Goal: Navigation & Orientation: Find specific page/section

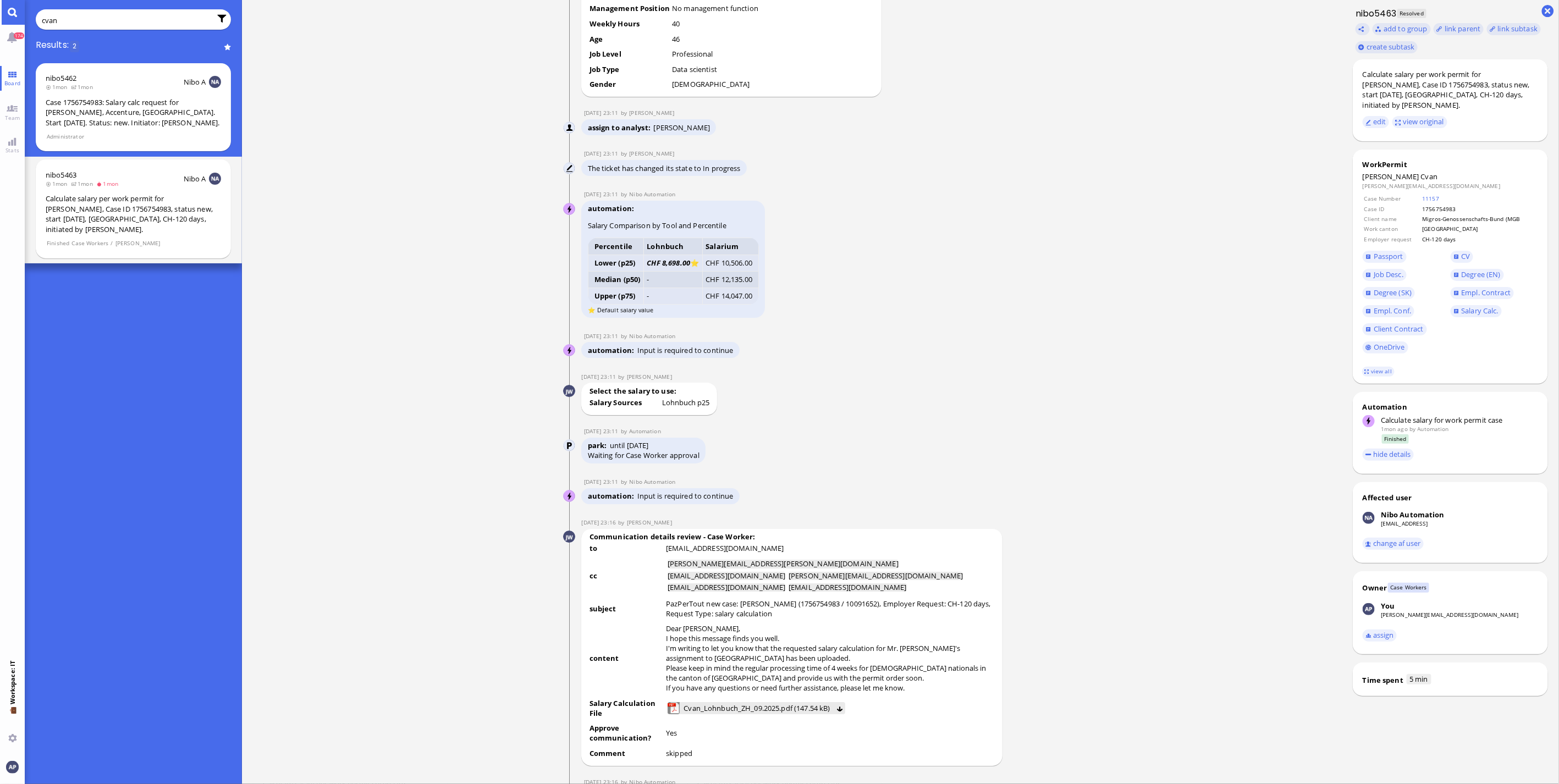
scroll to position [-1749, 0]
click at [18, 77] on link "Board" at bounding box center [12, 79] width 25 height 25
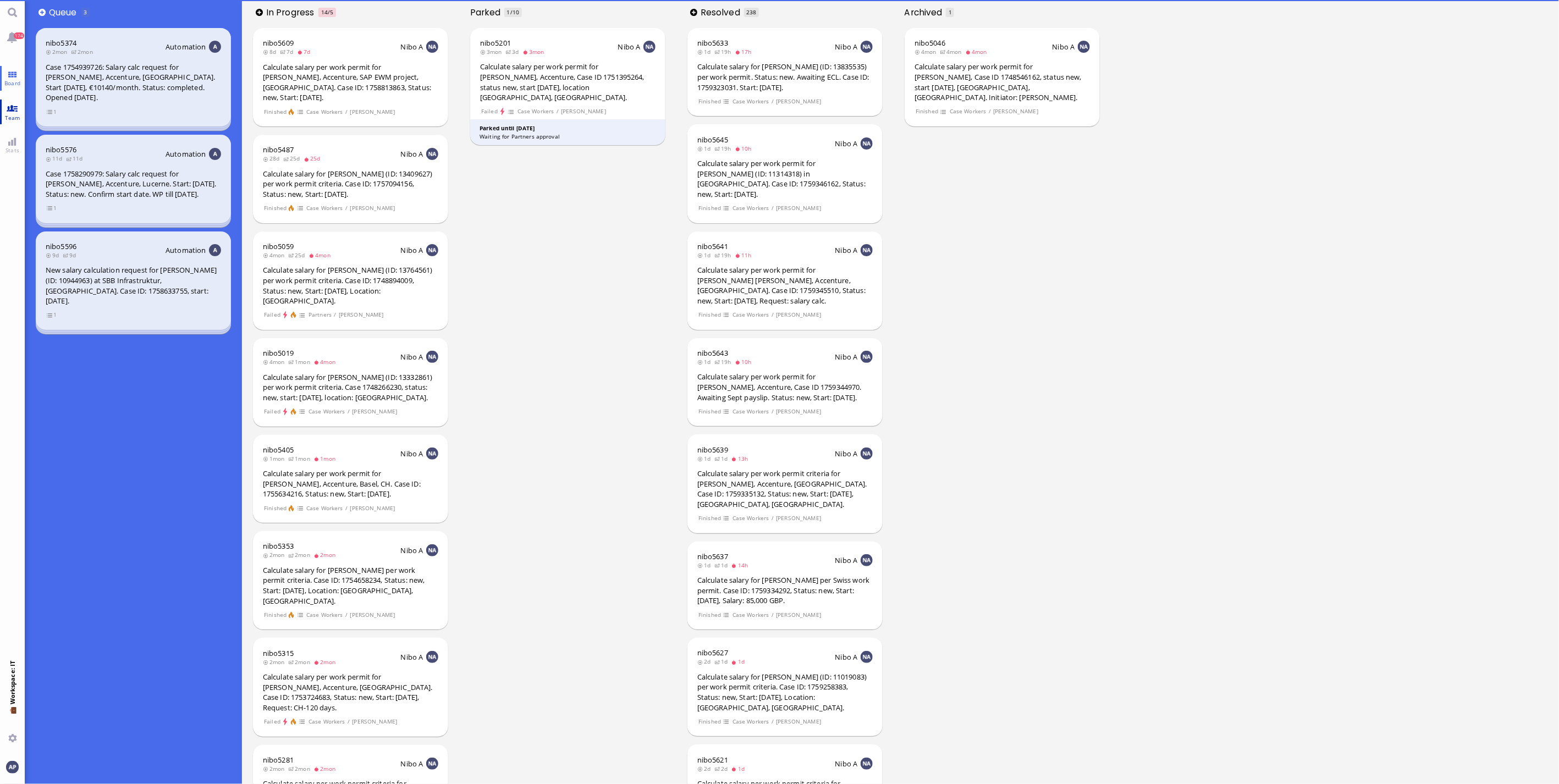
click at [10, 105] on link "Team" at bounding box center [12, 112] width 25 height 25
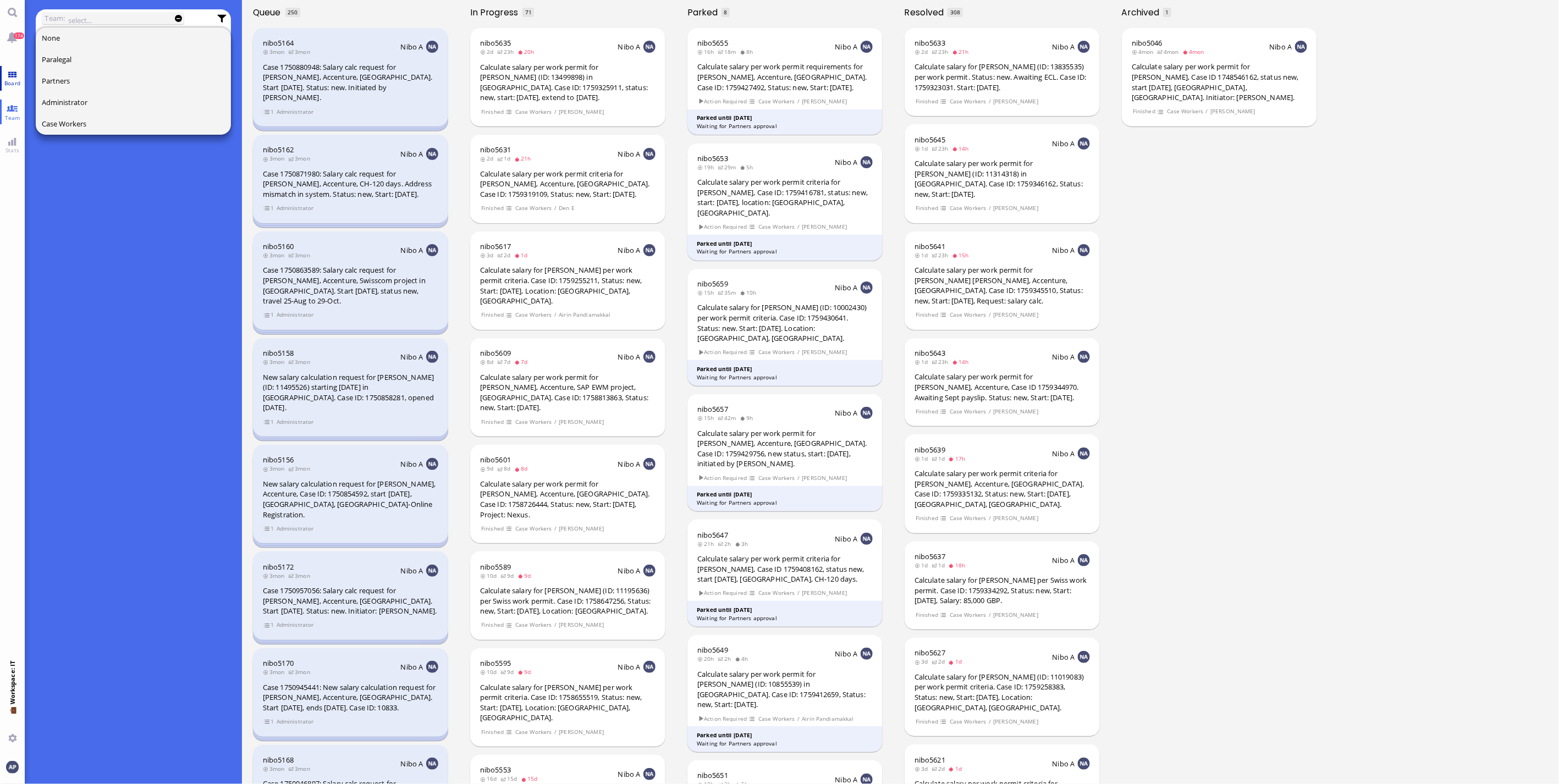
click at [7, 78] on link "Board" at bounding box center [12, 79] width 25 height 25
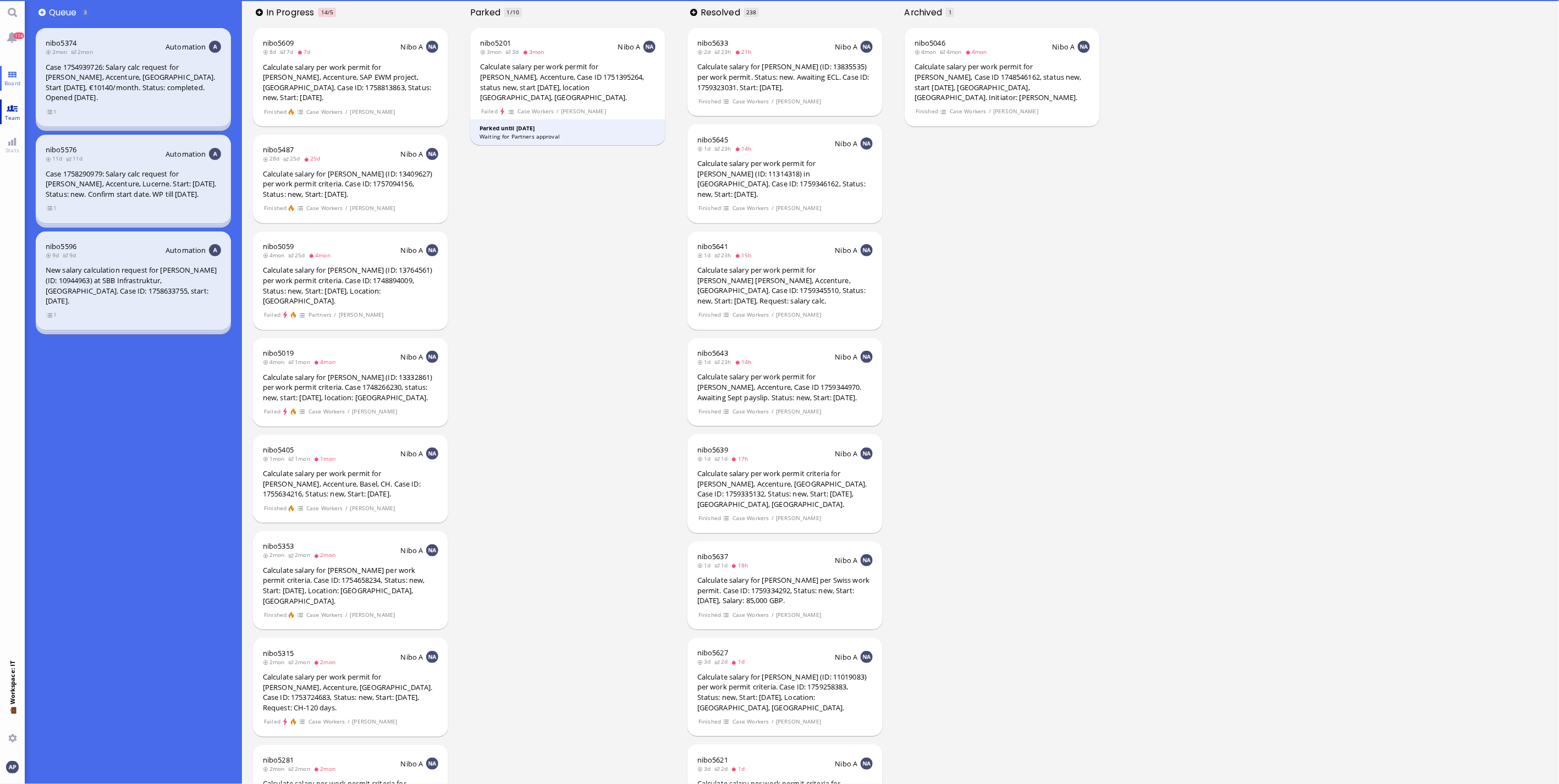
click at [14, 102] on link "Team" at bounding box center [12, 112] width 25 height 25
